Goal: Communication & Community: Participate in discussion

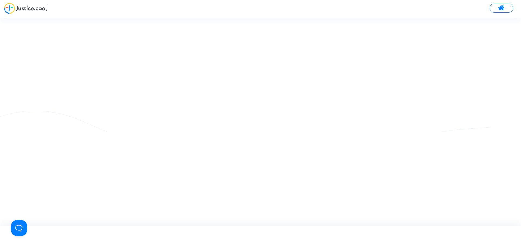
click at [44, 8] on img at bounding box center [25, 8] width 43 height 11
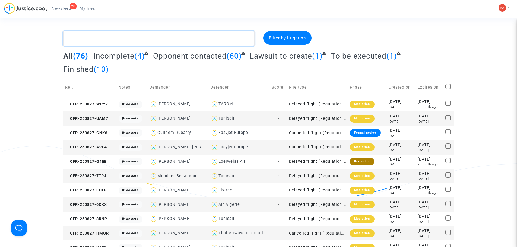
click at [130, 35] on textarea at bounding box center [158, 38] width 191 height 15
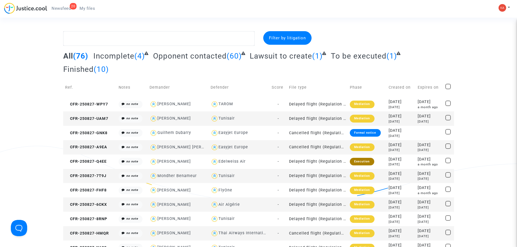
drag, startPoint x: 130, startPoint y: 35, endPoint x: 60, endPoint y: 8, distance: 75.1
click at [60, 8] on span "Newsfeed" at bounding box center [61, 8] width 19 height 5
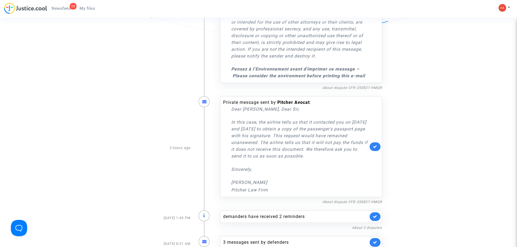
scroll to position [462, 0]
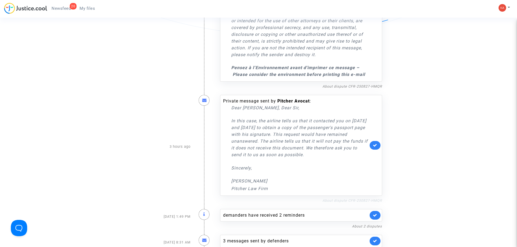
click at [357, 203] on link "About dispute CFR-250827-HMQR" at bounding box center [353, 201] width 60 height 4
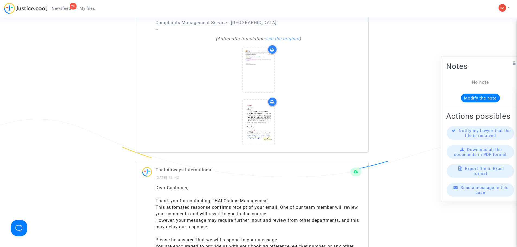
scroll to position [896, 0]
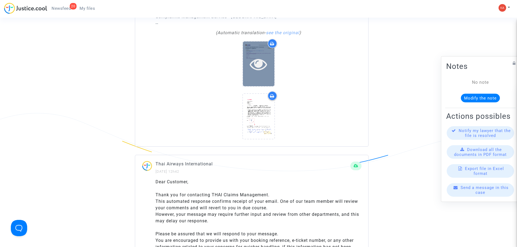
click at [251, 74] on div at bounding box center [259, 64] width 32 height 45
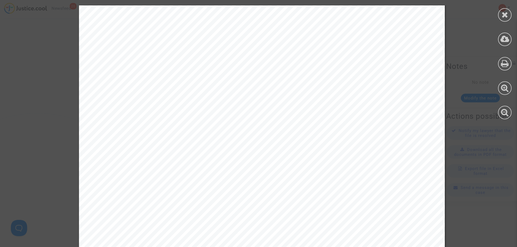
scroll to position [0, 0]
click at [504, 13] on icon at bounding box center [505, 15] width 7 height 8
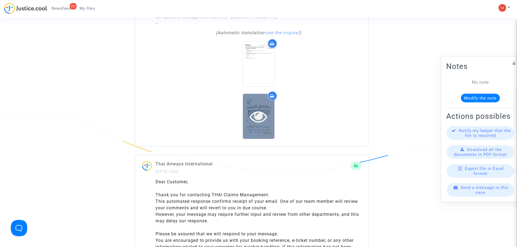
click at [263, 124] on icon at bounding box center [259, 116] width 18 height 17
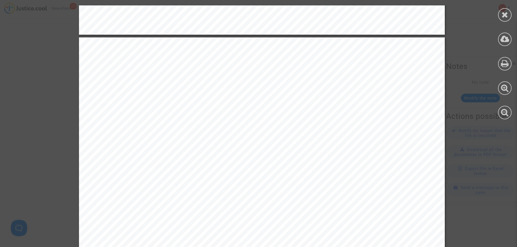
scroll to position [597, 0]
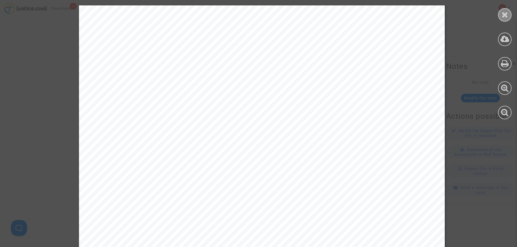
click at [508, 14] on icon at bounding box center [505, 15] width 7 height 8
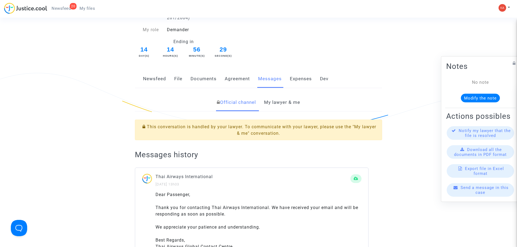
scroll to position [0, 0]
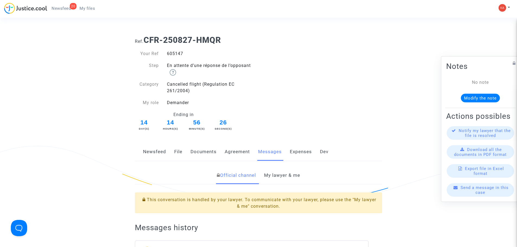
click at [158, 150] on link "Newsfeed" at bounding box center [154, 152] width 23 height 18
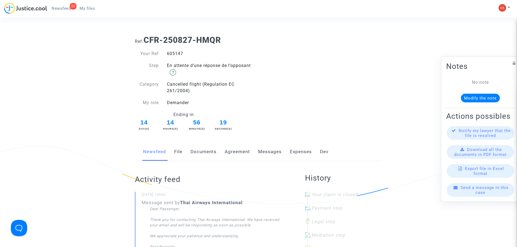
click at [493, 193] on span "Send a message in this case" at bounding box center [485, 190] width 48 height 10
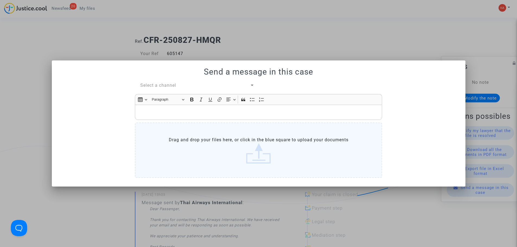
click at [165, 109] on p "Rich Text Editor, main" at bounding box center [259, 112] width 242 height 7
click at [218, 139] on label "Drag and drop your files here, or click in the blue square to upload your docum…" at bounding box center [258, 150] width 247 height 55
click at [0, 0] on input "Drag and drop your files here, or click in the blue square to upload your docum…" at bounding box center [0, 0] width 0 height 0
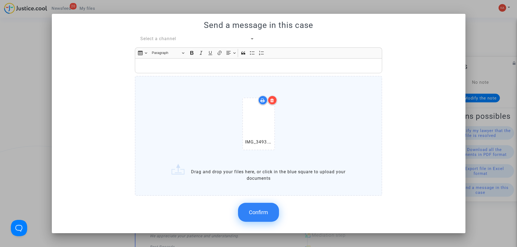
click at [184, 78] on label "IMG_3493.jpeg Drag and drop your files here, or click in the blue square to upl…" at bounding box center [258, 136] width 247 height 120
click at [0, 0] on input "IMG_3493.jpeg Drag and drop your files here, or click in the blue square to upl…" at bounding box center [0, 0] width 0 height 0
click at [171, 67] on p "Rich Text Editor, main" at bounding box center [259, 65] width 242 height 7
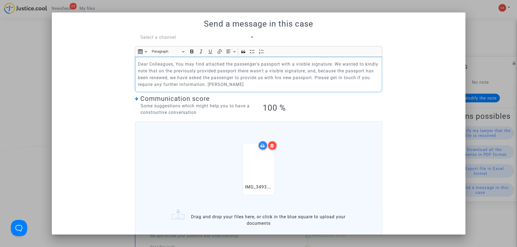
scroll to position [43, 0]
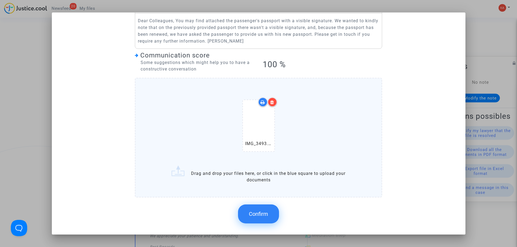
click at [266, 211] on button "Confirm" at bounding box center [258, 214] width 41 height 19
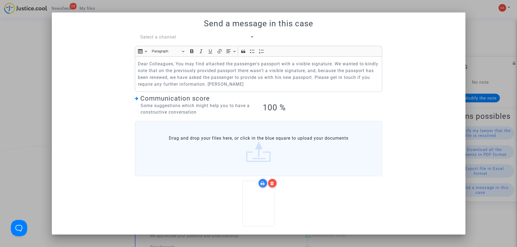
scroll to position [0, 0]
click at [170, 37] on span "Select a channel" at bounding box center [158, 37] width 36 height 5
click at [171, 38] on span "My lawyer & me" at bounding box center [156, 37] width 34 height 5
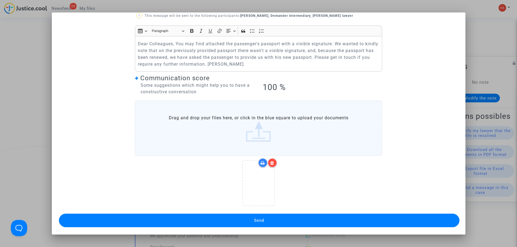
scroll to position [29, 0]
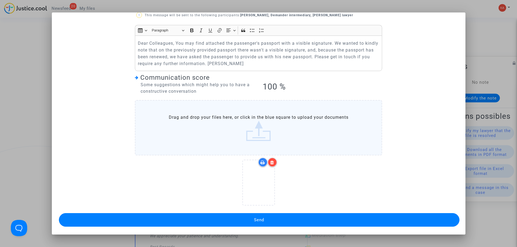
click at [262, 218] on span "Send" at bounding box center [259, 220] width 10 height 5
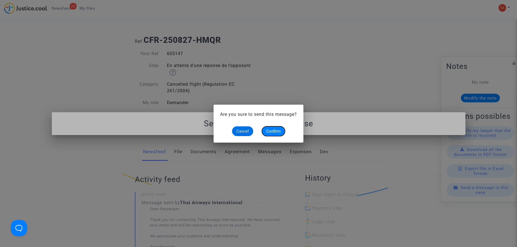
click at [278, 131] on span "Confirm" at bounding box center [273, 131] width 14 height 5
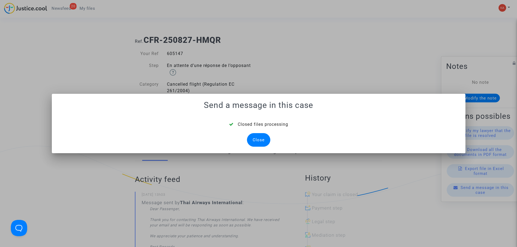
click at [258, 137] on div "Close" at bounding box center [258, 140] width 23 height 14
